Goal: Information Seeking & Learning: Learn about a topic

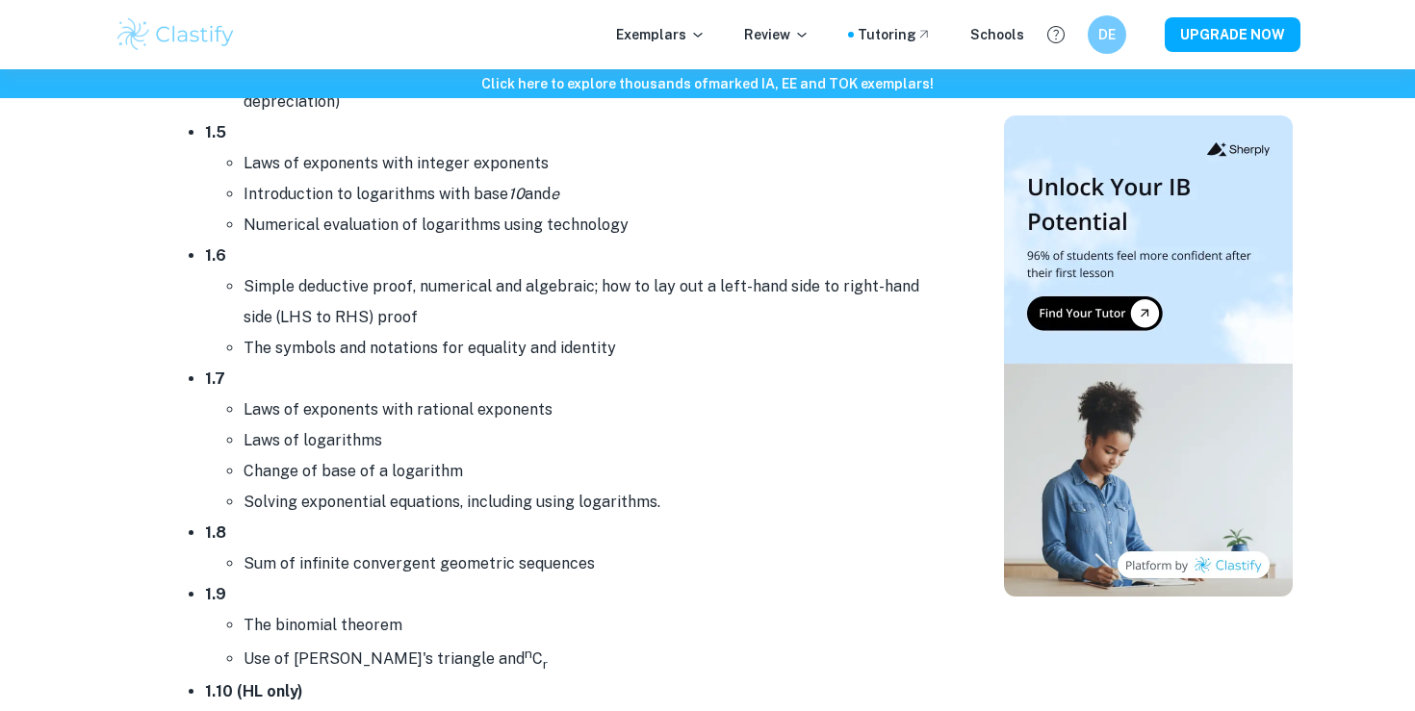
scroll to position [1569, 0]
drag, startPoint x: 667, startPoint y: 508, endPoint x: 230, endPoint y: 408, distance: 448.4
click at [230, 408] on ul "Laws of exponents with rational exponents Laws of logarithms Change of base of …" at bounding box center [571, 458] width 732 height 123
copy ul "Laws of exponents with rational exponents Laws of logarithms Change of base of …"
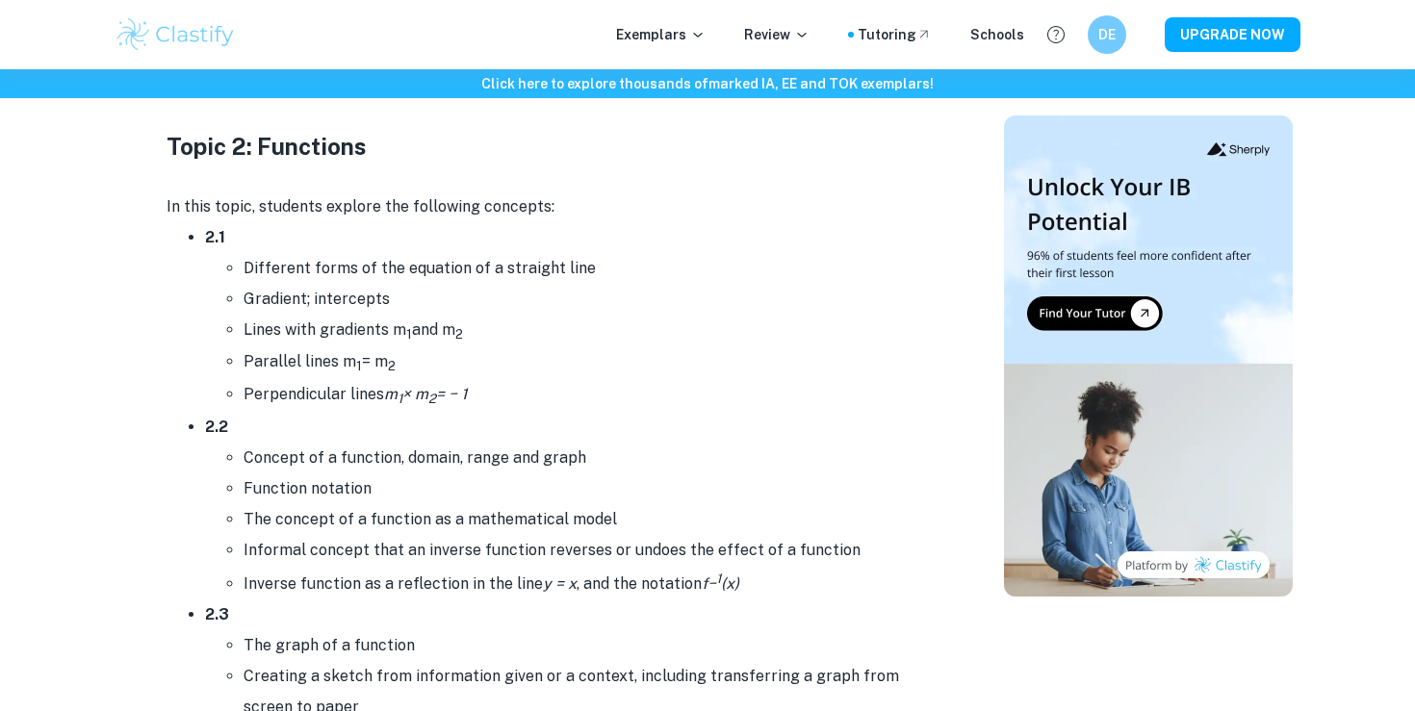
scroll to position [3014, 0]
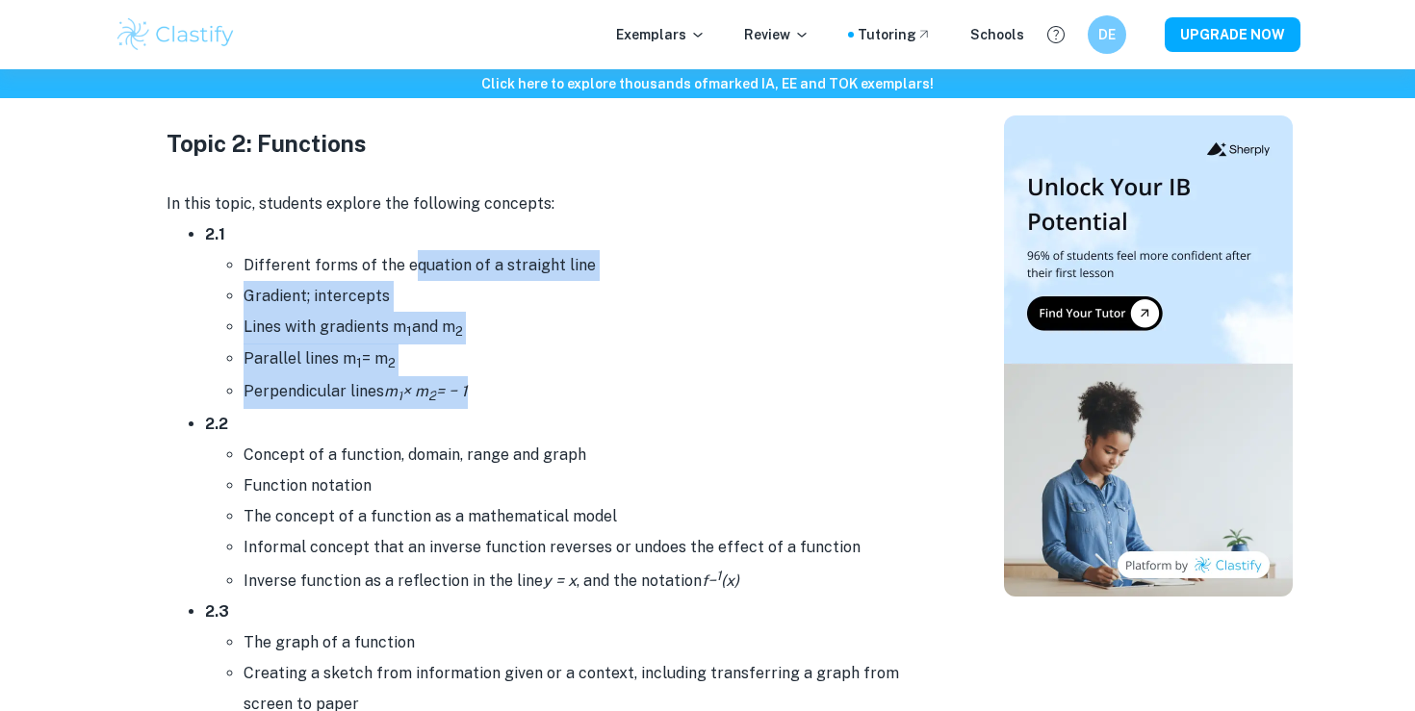
drag, startPoint x: 407, startPoint y: 245, endPoint x: 493, endPoint y: 409, distance: 185.6
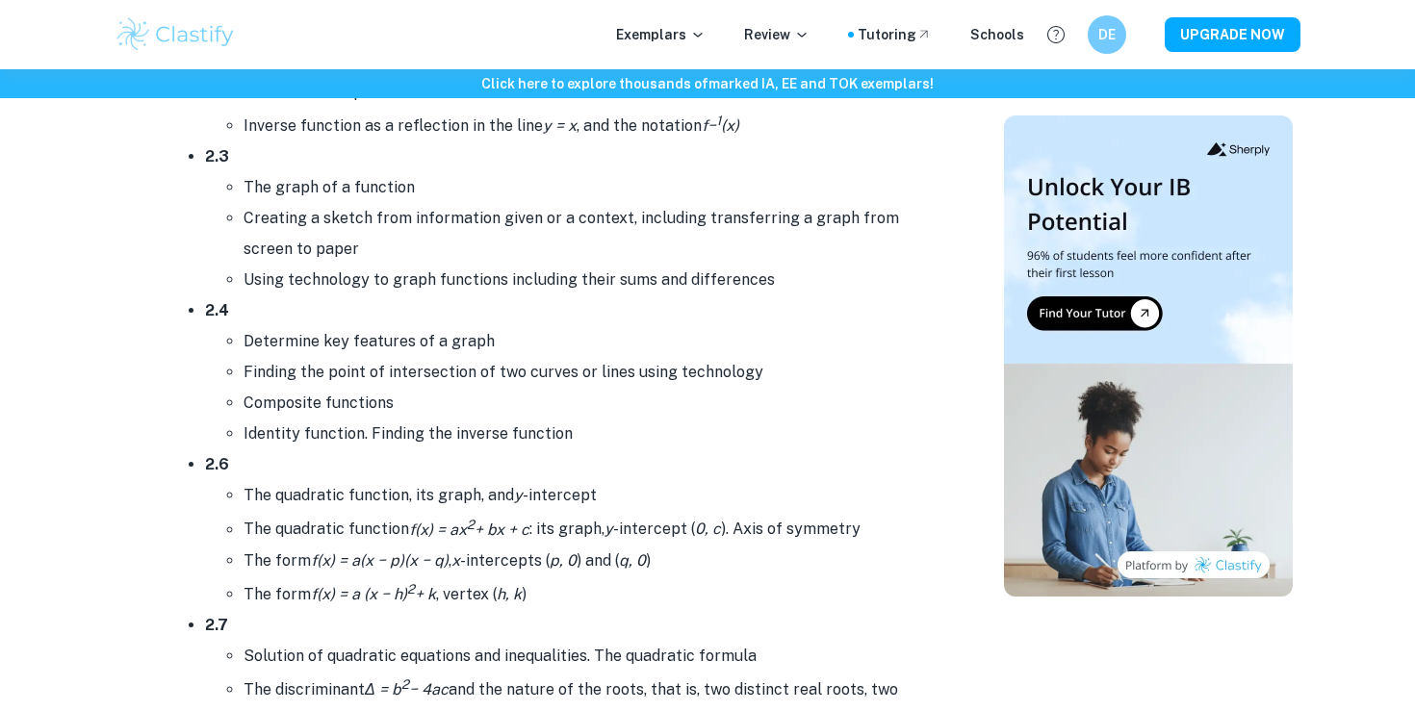
scroll to position [3471, 0]
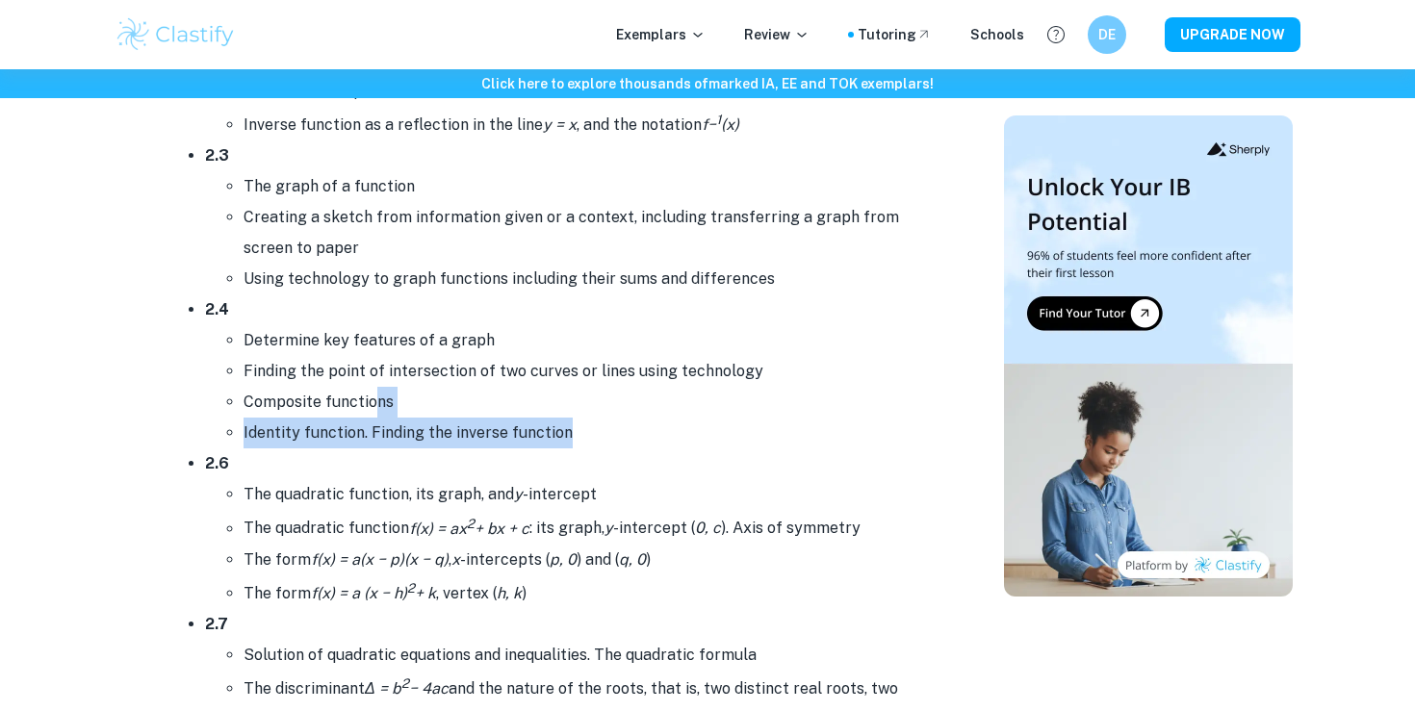
drag, startPoint x: 376, startPoint y: 398, endPoint x: 612, endPoint y: 433, distance: 238.6
click at [611, 433] on ul "Determine key features of a graph Finding the point of intersection of two curv…" at bounding box center [571, 386] width 732 height 123
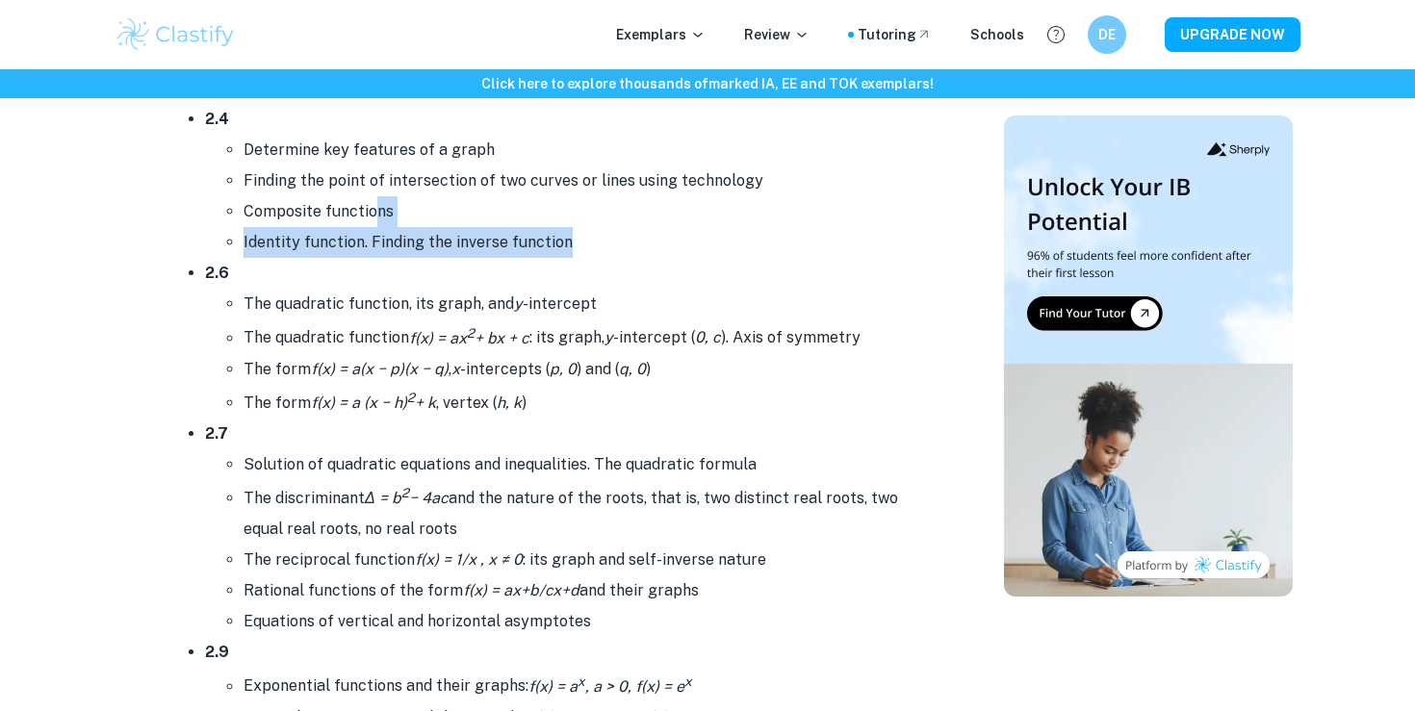
scroll to position [3663, 0]
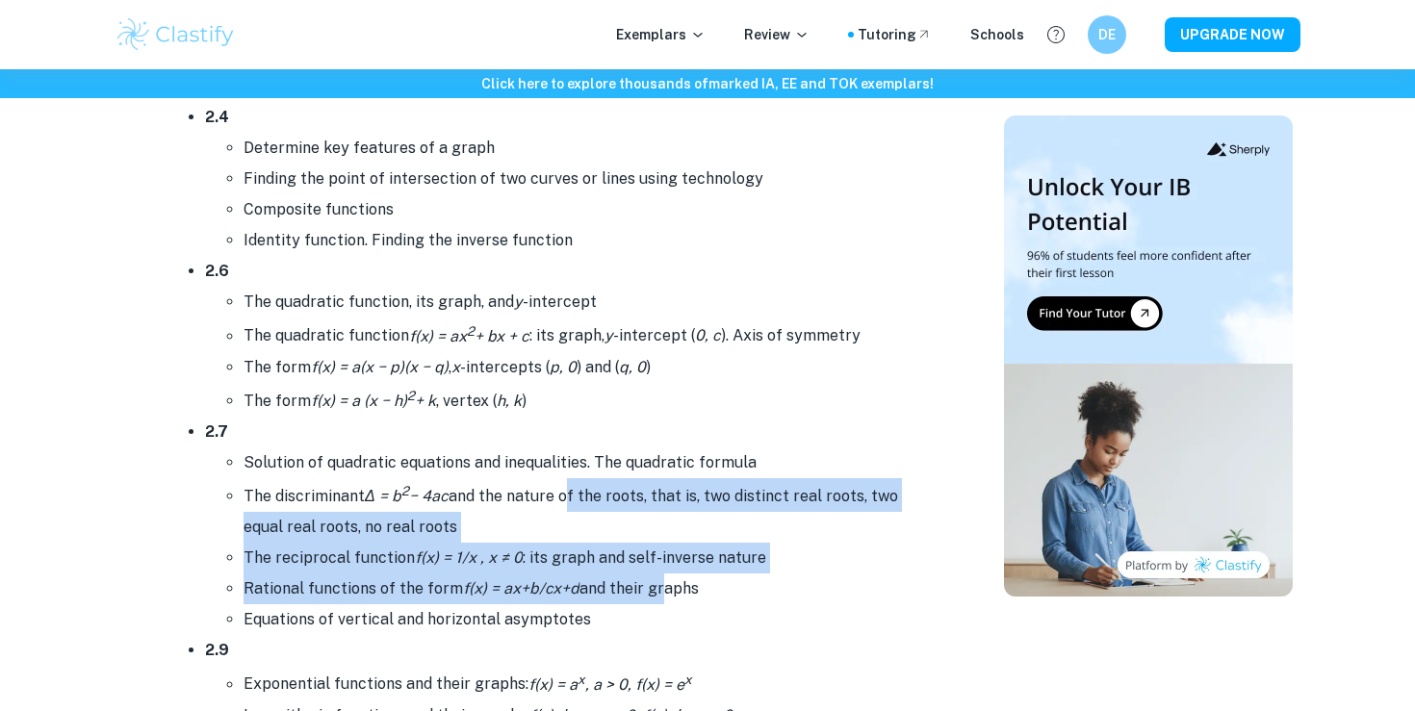
drag, startPoint x: 567, startPoint y: 476, endPoint x: 667, endPoint y: 591, distance: 152.9
click at [667, 591] on ul "Solution of quadratic equations and inequalities. The quadratic formula The dis…" at bounding box center [571, 542] width 732 height 188
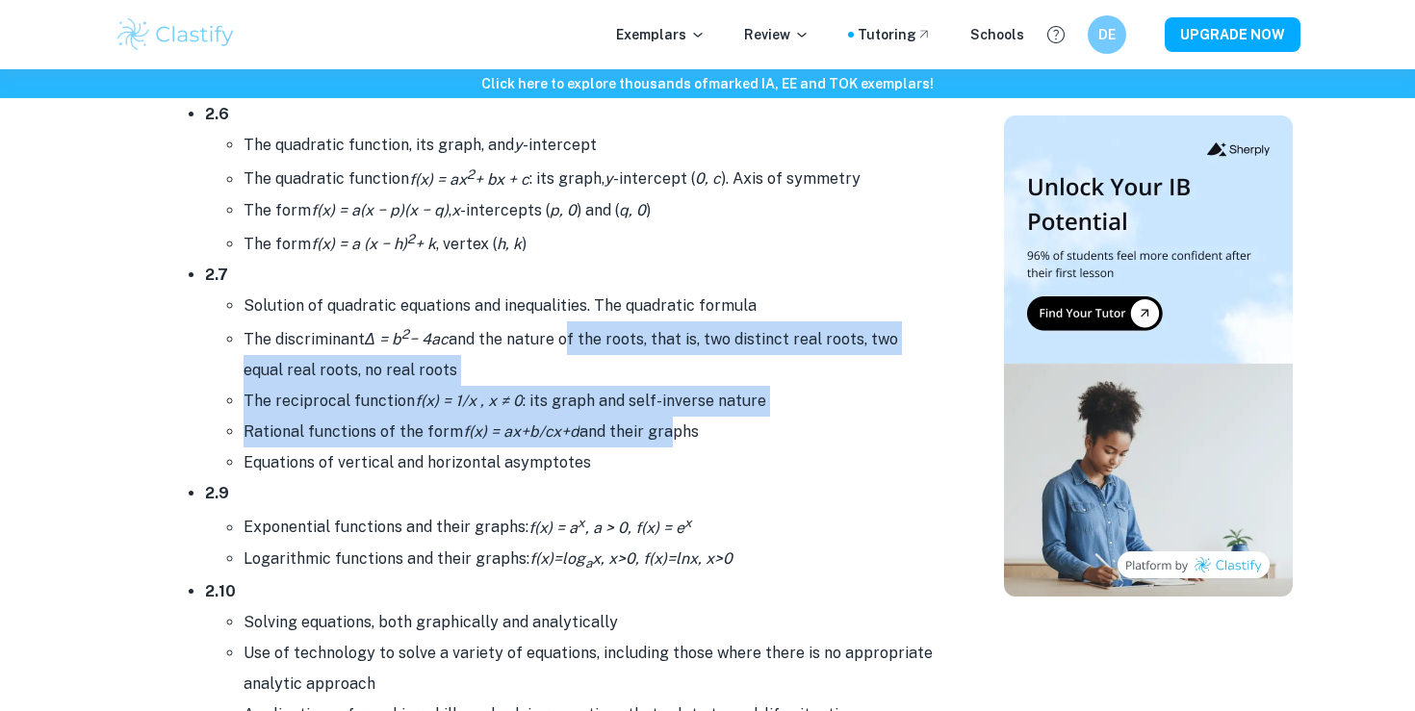
scroll to position [3819, 0]
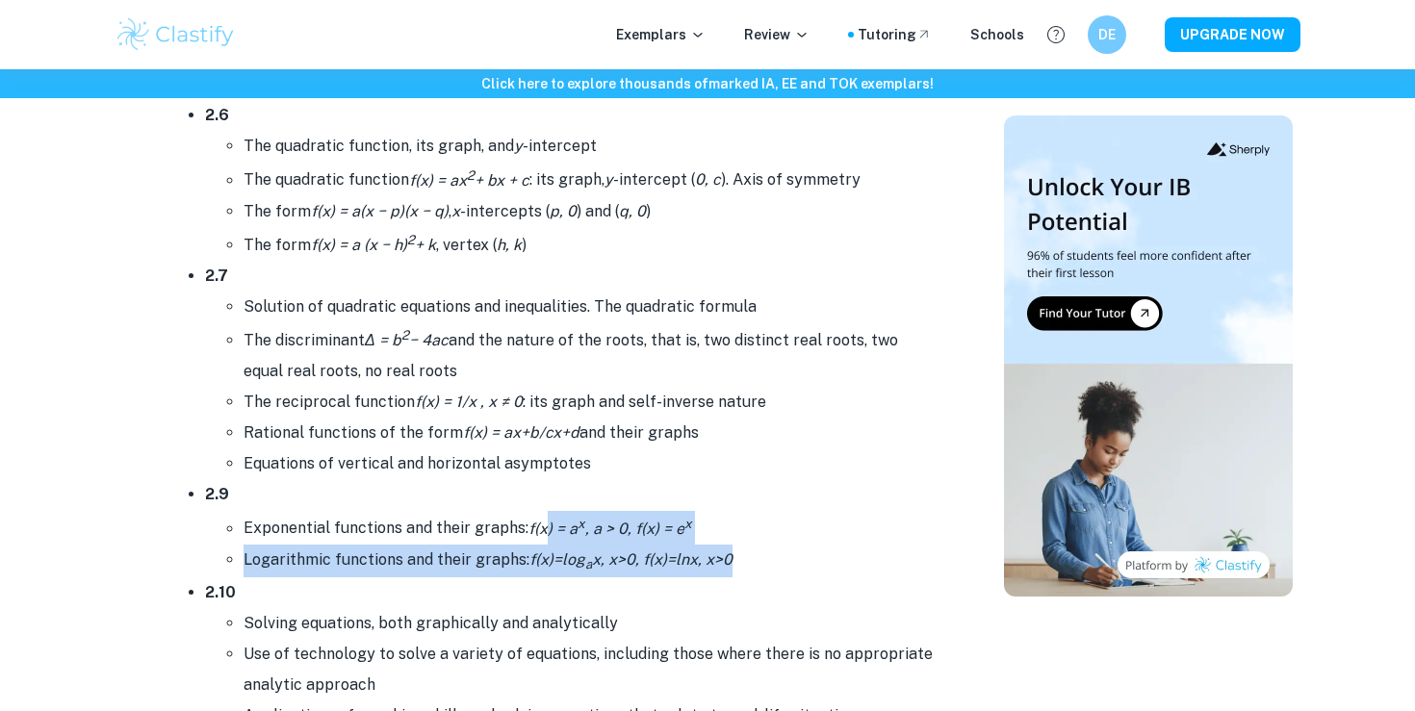
drag, startPoint x: 543, startPoint y: 504, endPoint x: 766, endPoint y: 564, distance: 231.2
click at [766, 564] on ul "Exponential functions and their graphs: f(x) = a x , a > 0, f(x) = e x Logarith…" at bounding box center [571, 543] width 732 height 66
click at [766, 564] on li "Logarithmic functions and their graphs: f(x)=log a x, x>0, f(x)=lnx, x>0" at bounding box center [590, 561] width 693 height 33
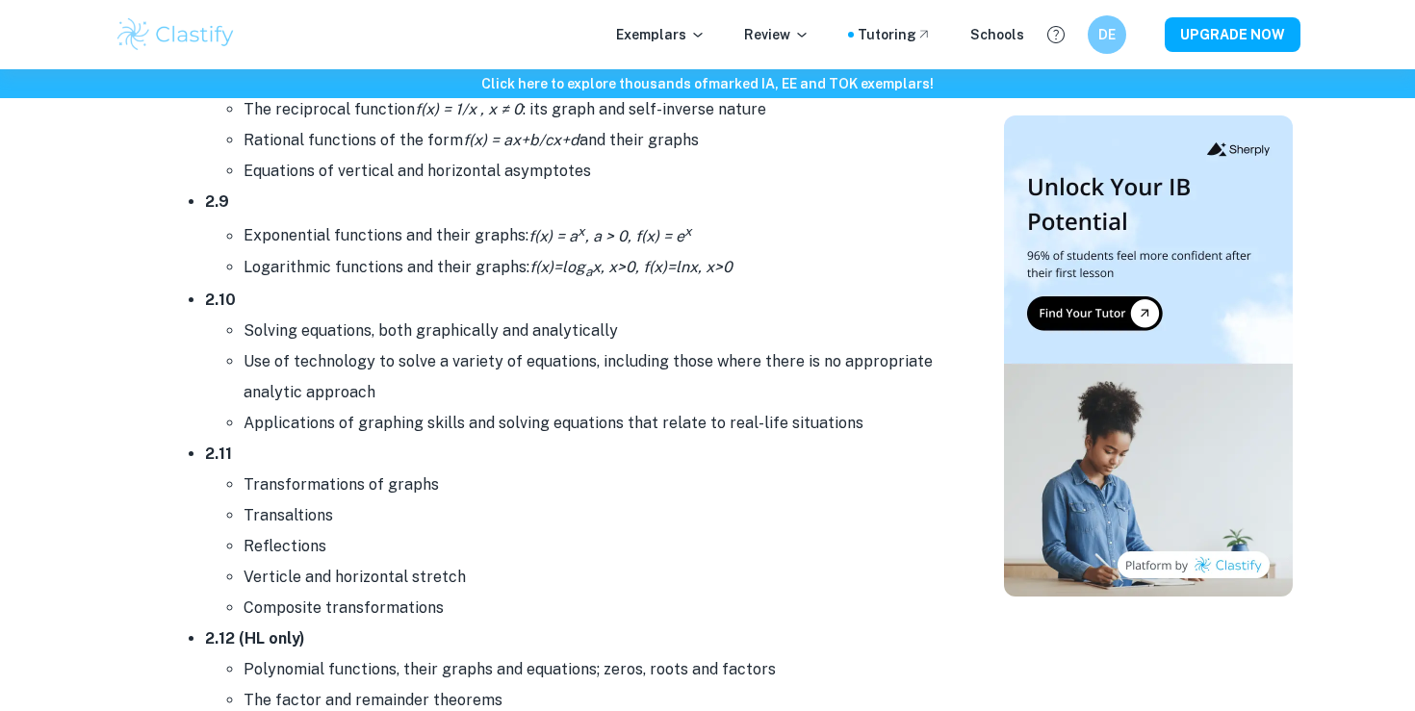
scroll to position [3913, 0]
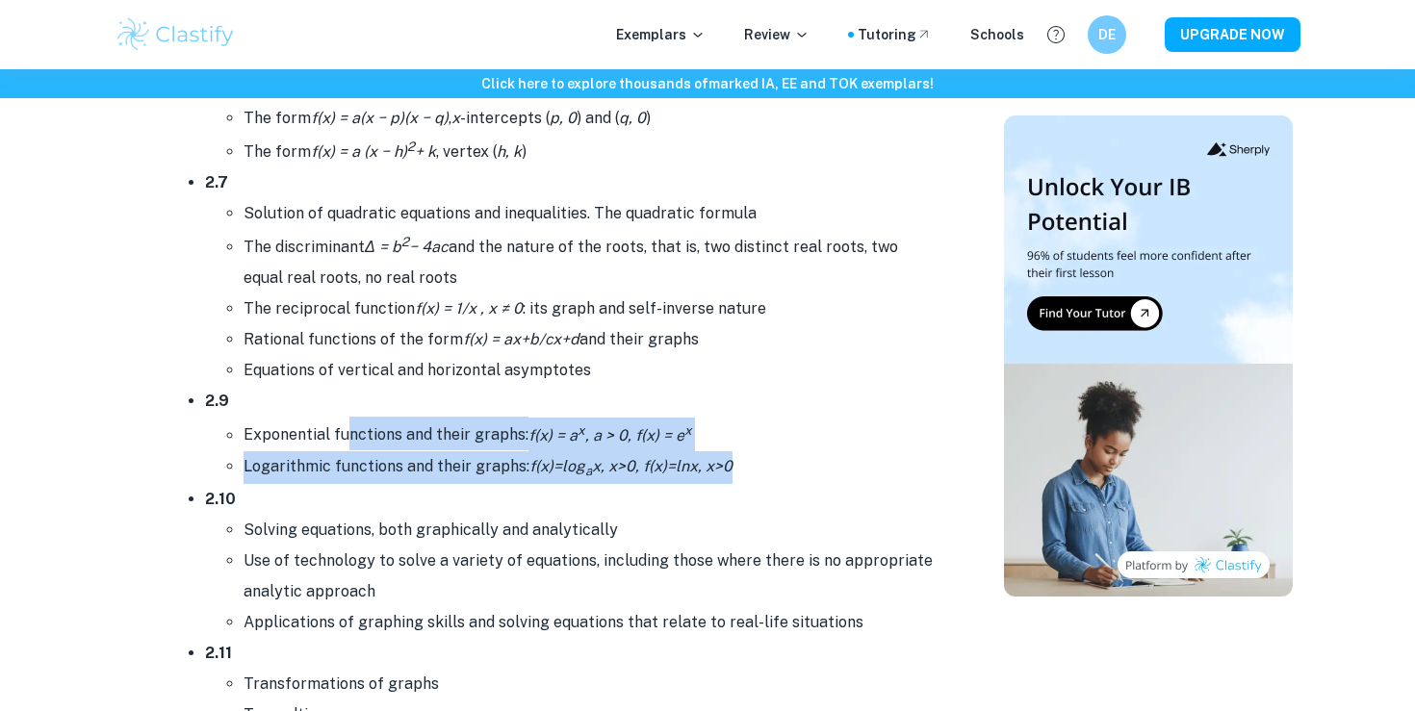
drag, startPoint x: 350, startPoint y: 420, endPoint x: 818, endPoint y: 447, distance: 468.7
click at [818, 446] on ul "Exponential functions and their graphs: f(x) = a x , a > 0, f(x) = e x Logarith…" at bounding box center [571, 450] width 732 height 66
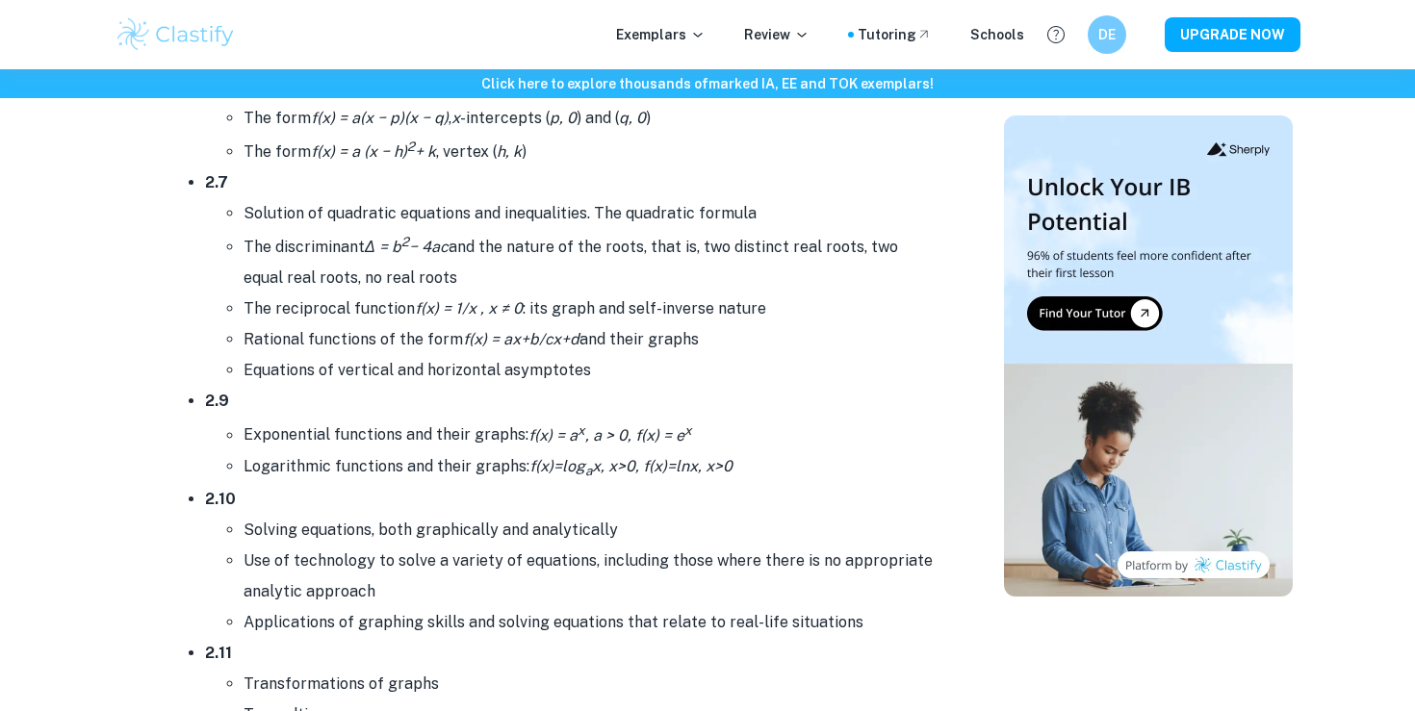
click at [818, 452] on li "Logarithmic functions and their graphs: f(x)=log a x, x>0, f(x)=lnx, x>0" at bounding box center [590, 468] width 693 height 33
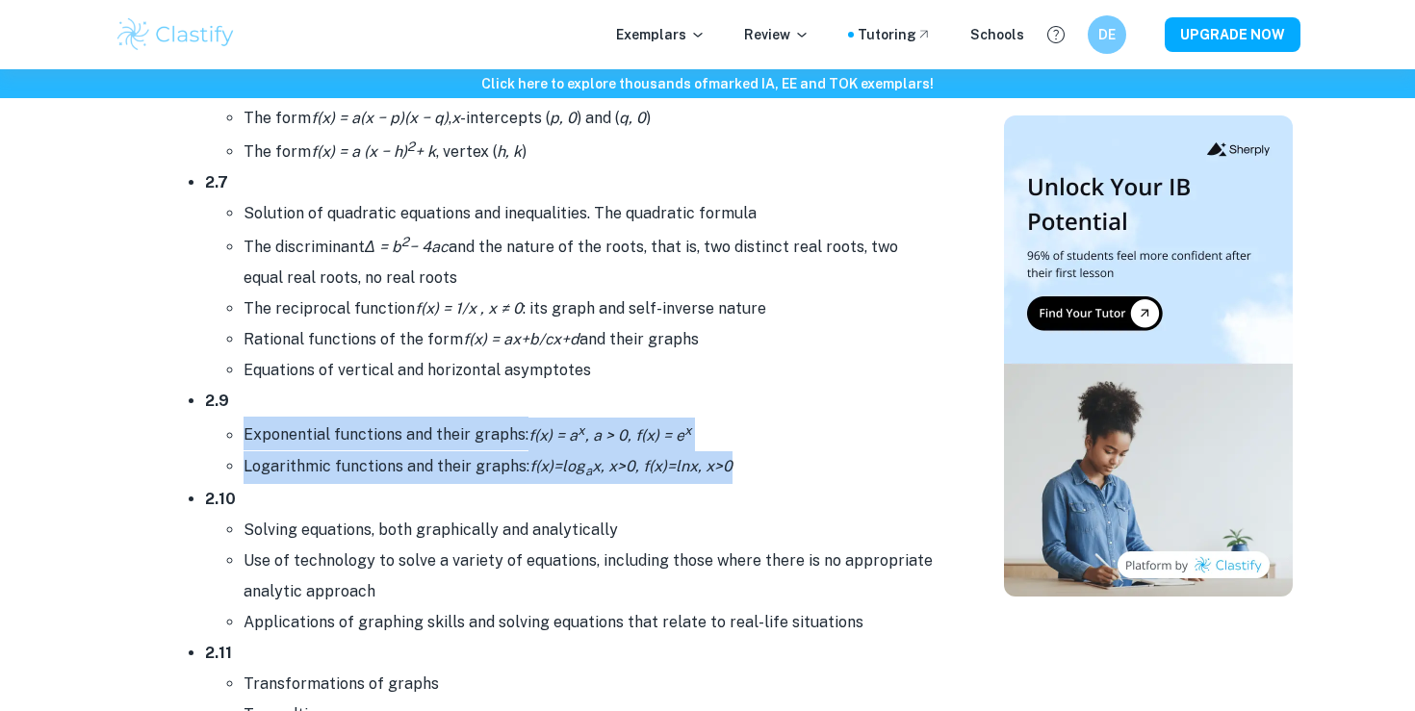
drag, startPoint x: 789, startPoint y: 455, endPoint x: 175, endPoint y: 426, distance: 615.0
click at [175, 425] on ul "2.1 Different forms of the equation of a straight line Gradient; intercepts Lin…" at bounding box center [552, 287] width 770 height 1933
copy ul "Exponential functions and their graphs: f(x) = a x , a > 0, f(x) = e x Logarith…"
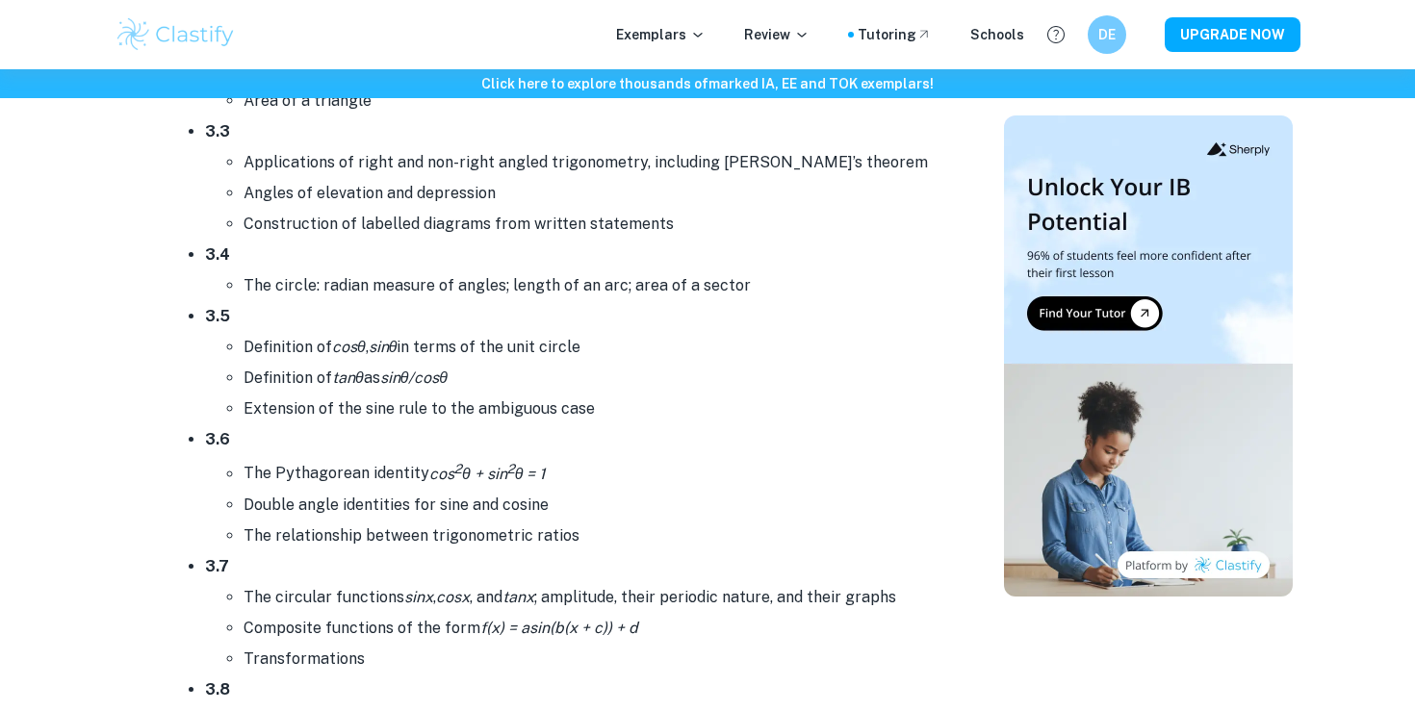
scroll to position [5507, 0]
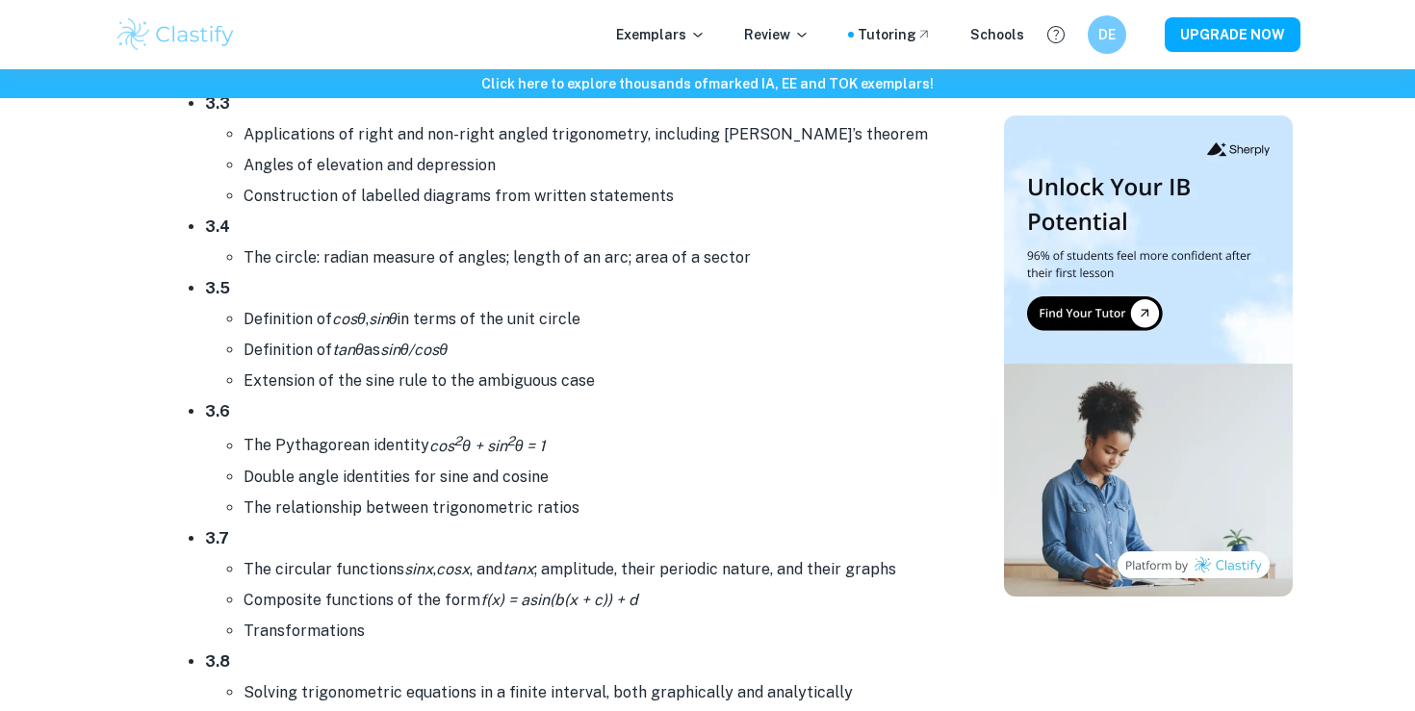
click at [685, 404] on li "3.6 The Pythagorean identity cos 2 θ + sin 2 θ = 1 Double angle identities for …" at bounding box center [571, 460] width 732 height 126
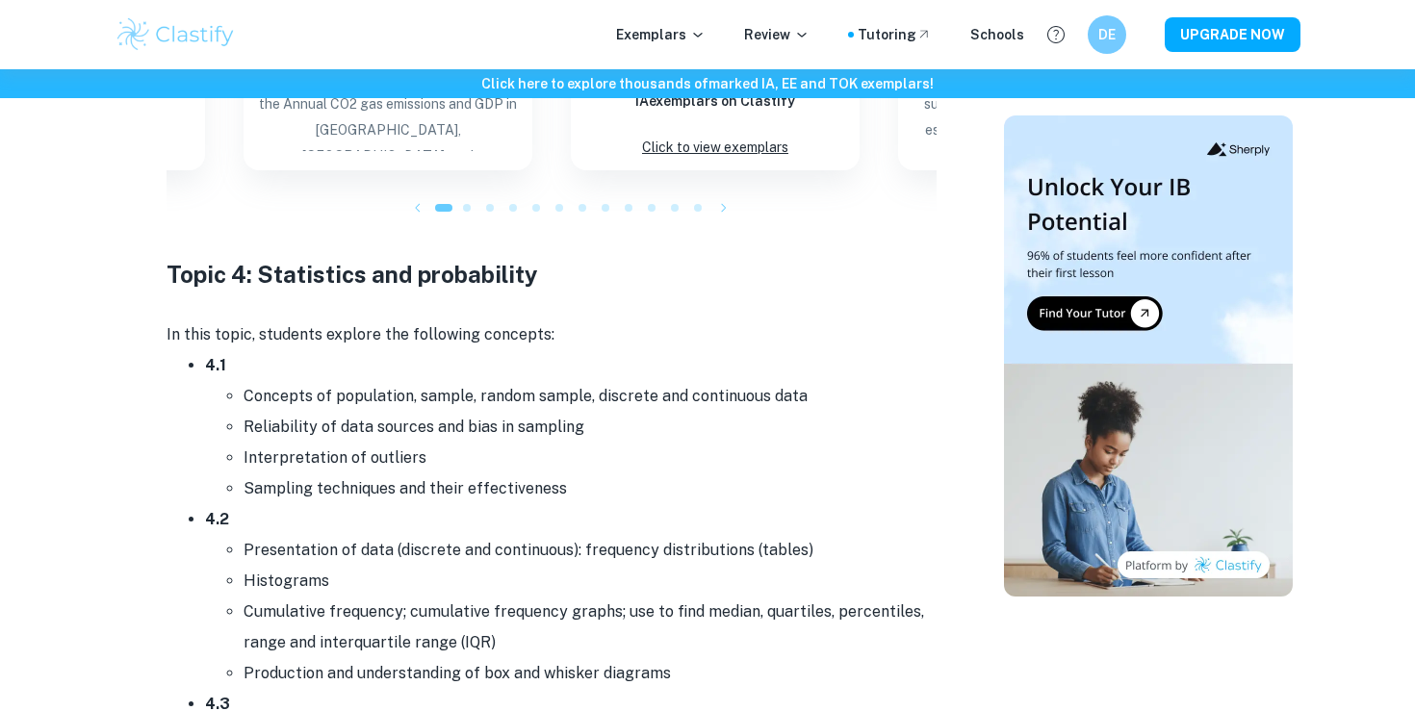
scroll to position [7571, 0]
click at [270, 395] on li "Concepts of population, sample, random sample, discrete and continuous data" at bounding box center [590, 397] width 693 height 31
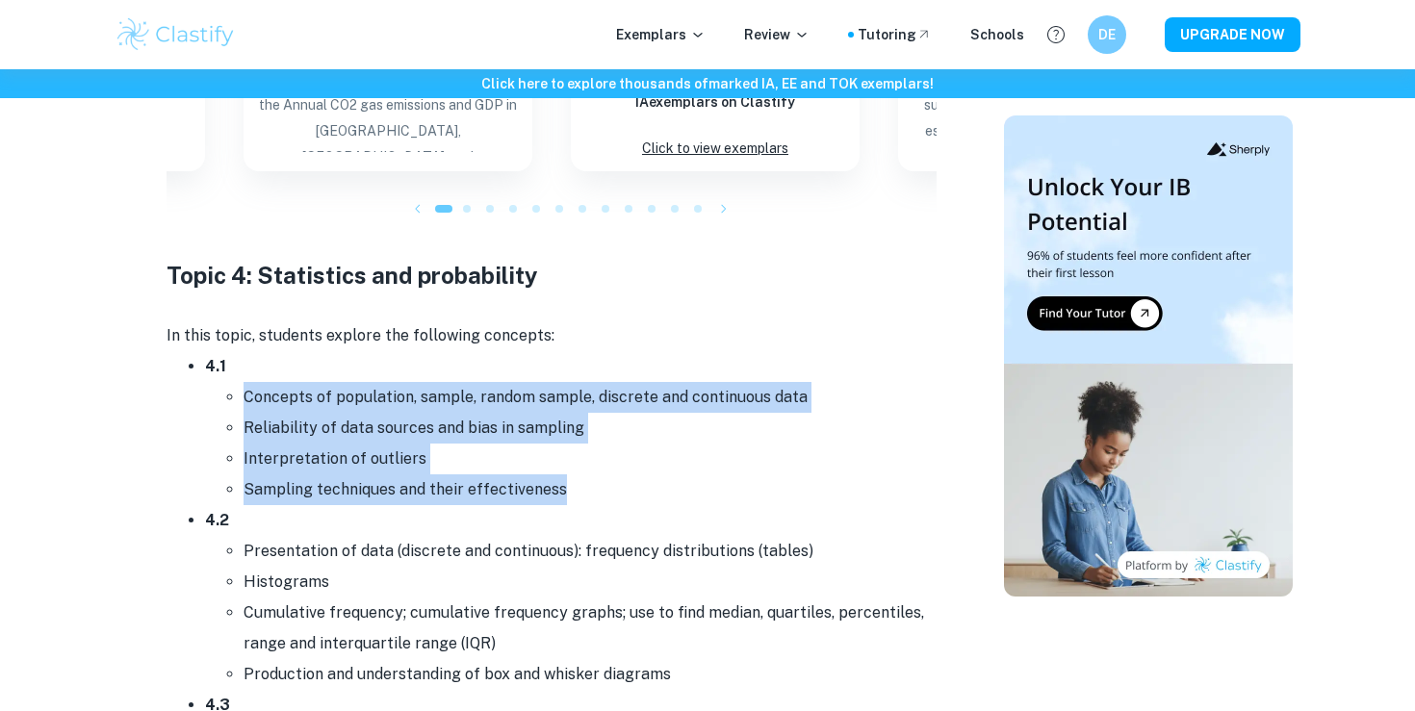
drag, startPoint x: 245, startPoint y: 386, endPoint x: 629, endPoint y: 482, distance: 396.0
click at [633, 483] on ul "Concepts of population, sample, random sample, discrete and continuous data Rel…" at bounding box center [571, 443] width 732 height 123
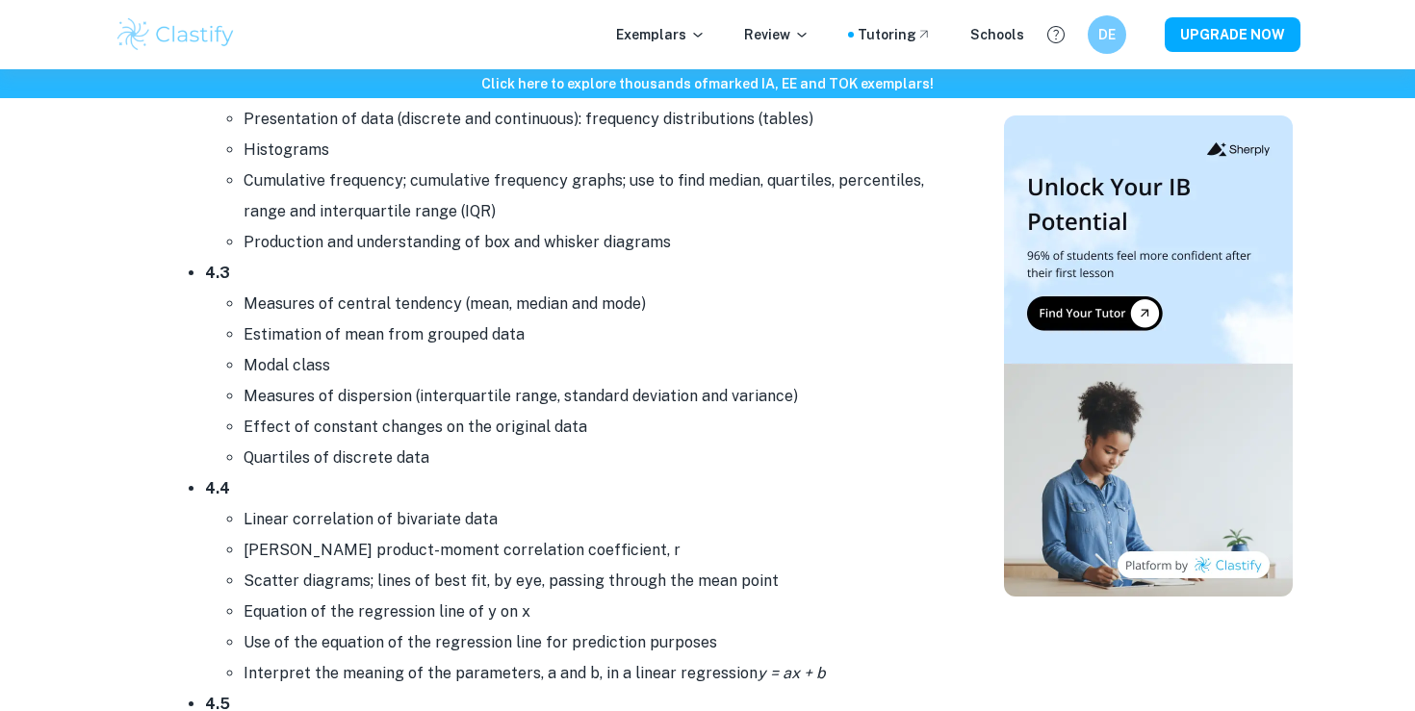
scroll to position [8012, 0]
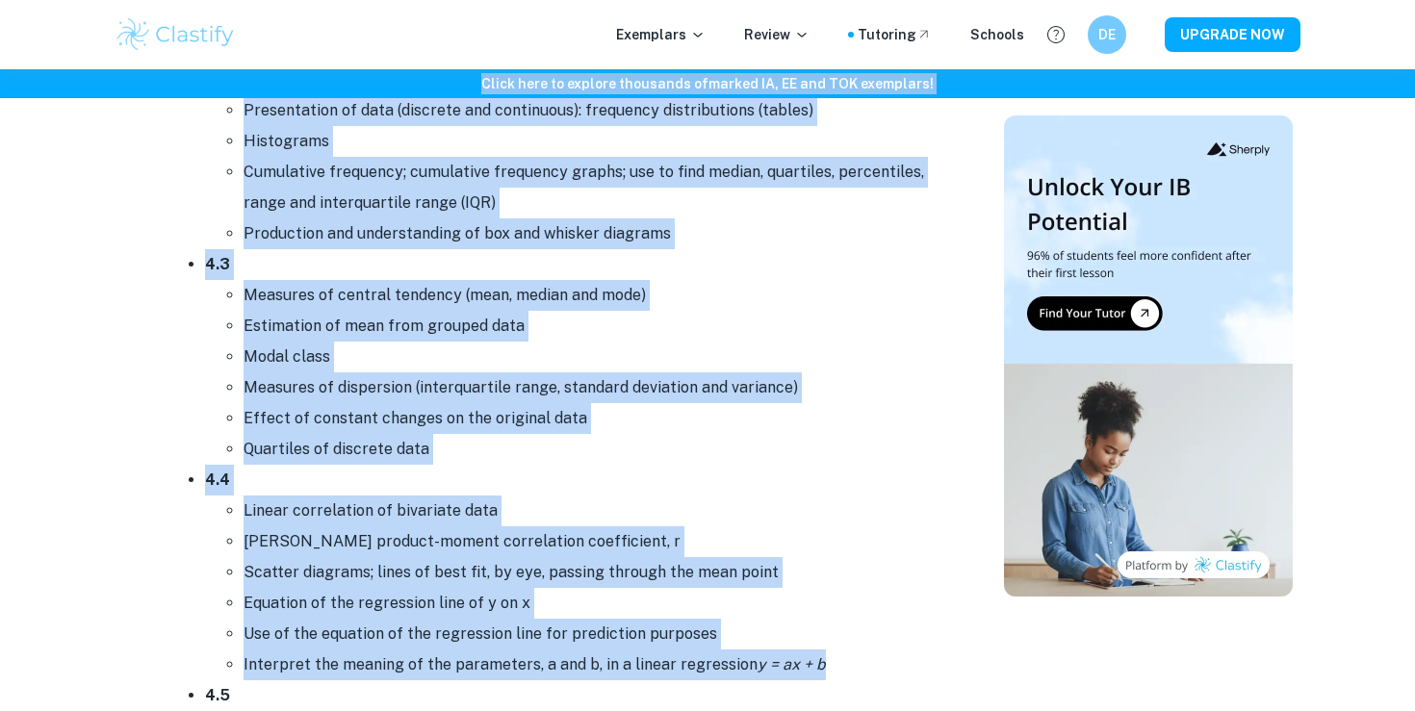
drag, startPoint x: 820, startPoint y: 652, endPoint x: 247, endPoint y: 86, distance: 805.4
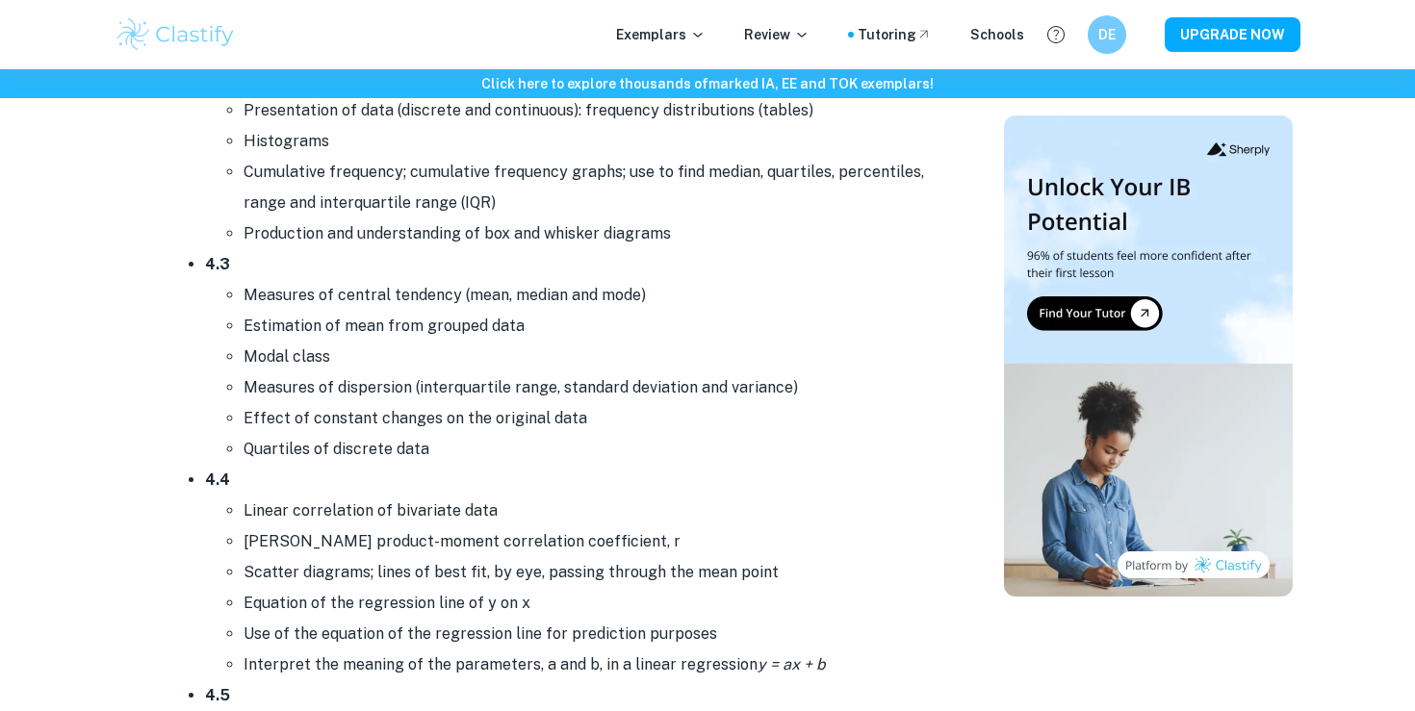
click at [821, 656] on li "Interpret the meaning of the parameters, a and b, in a linear regression y = ax…" at bounding box center [590, 665] width 693 height 31
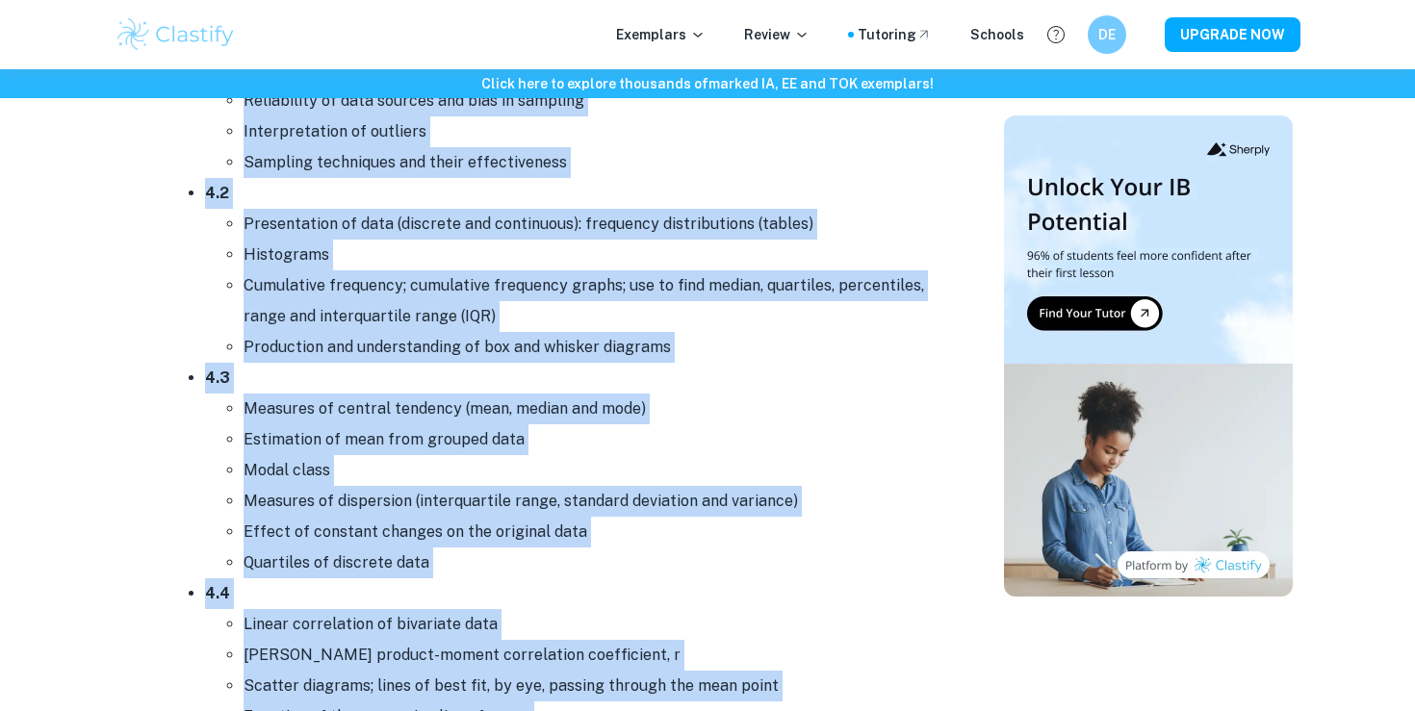
scroll to position [7805, 0]
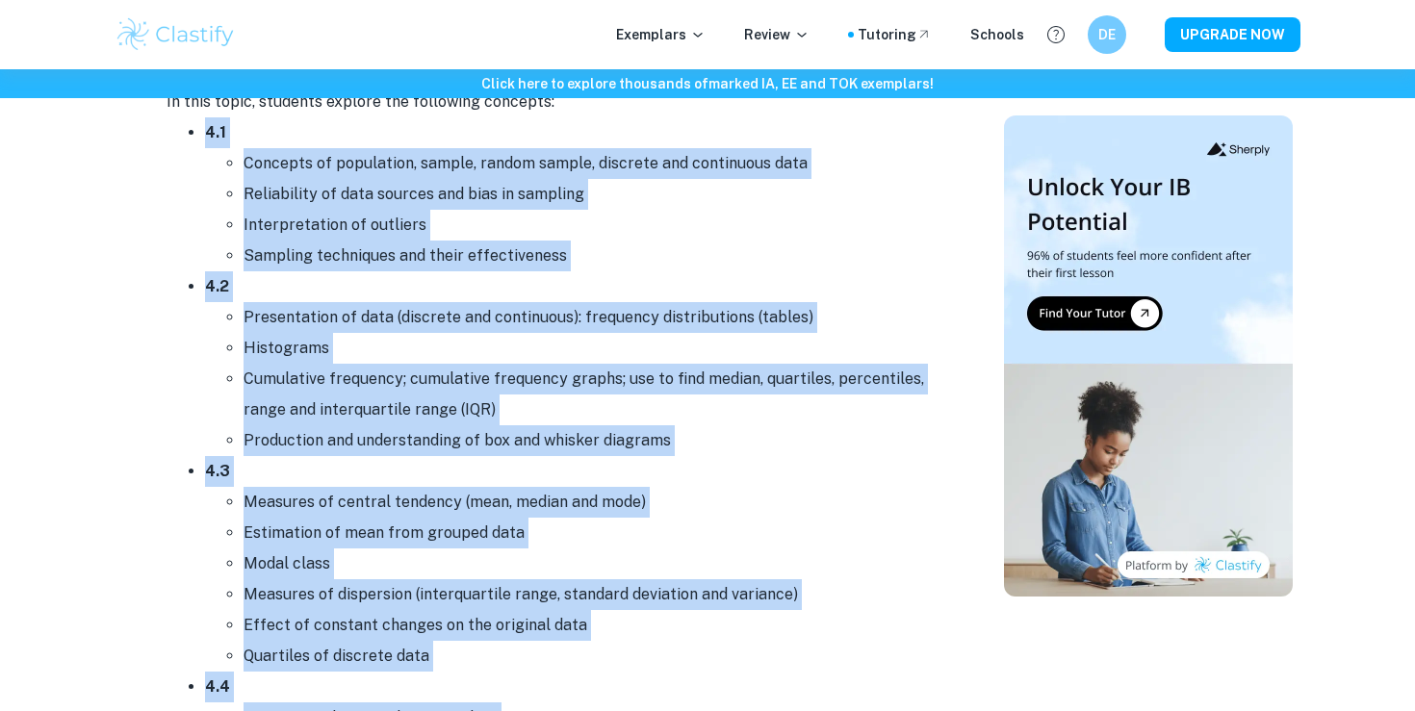
drag, startPoint x: 816, startPoint y: 655, endPoint x: 194, endPoint y: 116, distance: 823.8
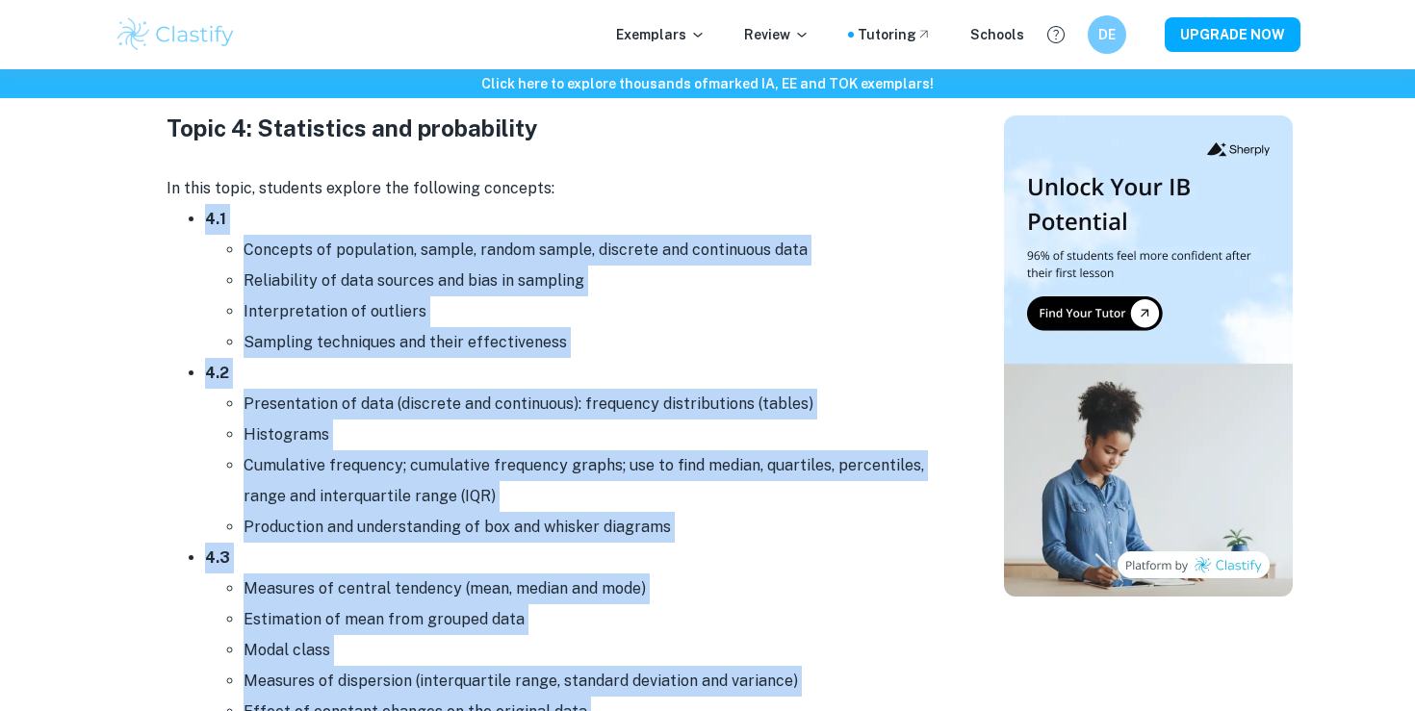
scroll to position [7736, 0]
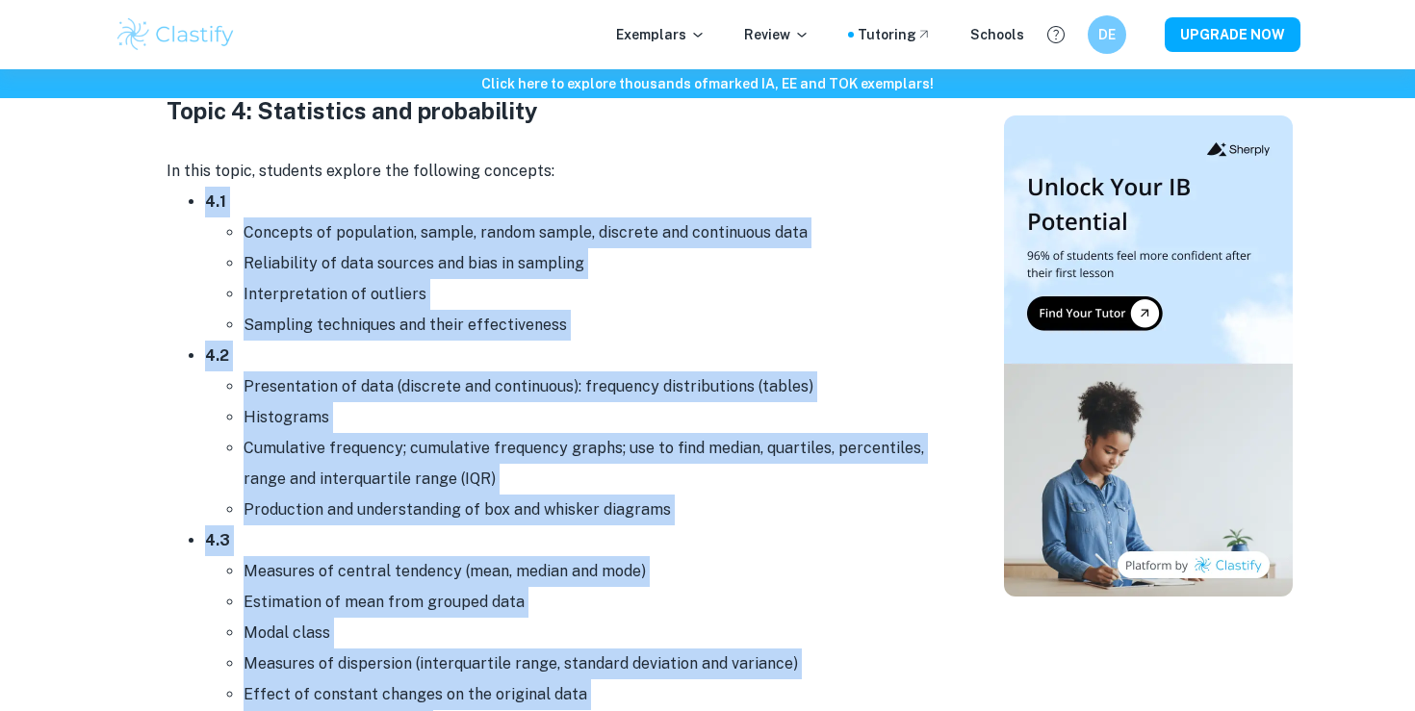
copy ul "4.4 Loremips do sitametcon, adipis, elitse doeius, temporin utl etdolorema aliq…"
